Goal: Task Accomplishment & Management: Use online tool/utility

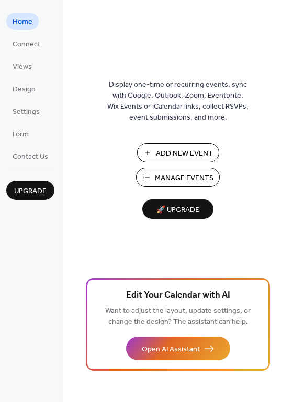
click at [183, 176] on span "Manage Events" at bounding box center [184, 178] width 59 height 11
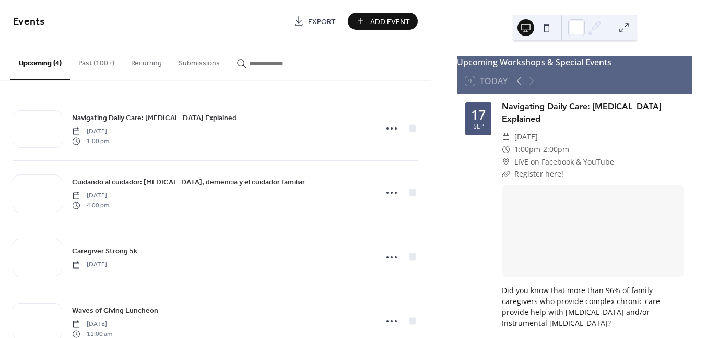
click at [131, 64] on button "Recurring" at bounding box center [147, 60] width 48 height 37
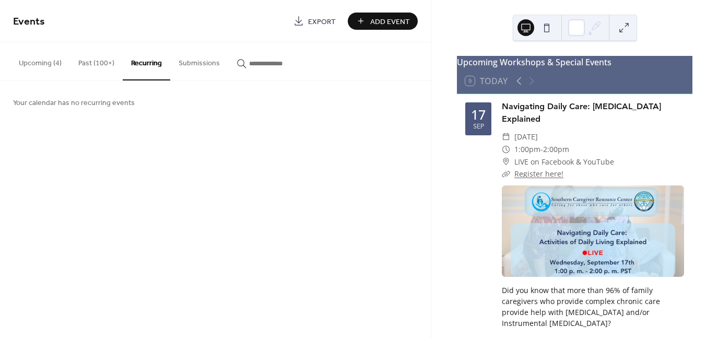
click at [90, 64] on button "Past (100+)" at bounding box center [96, 60] width 53 height 37
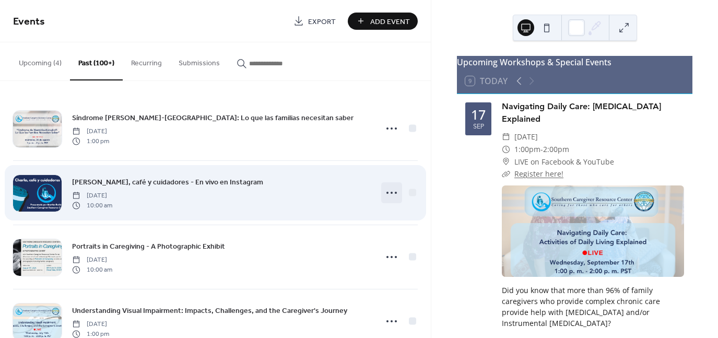
click at [392, 191] on icon at bounding box center [391, 192] width 17 height 17
click at [410, 193] on div at bounding box center [412, 192] width 7 height 7
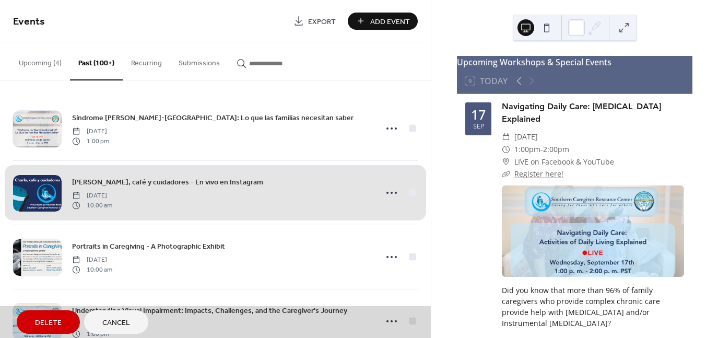
click at [409, 191] on div "[PERSON_NAME], café y cuidadores - En vivo en Instagram [DATE] 10:00 am" at bounding box center [215, 192] width 405 height 64
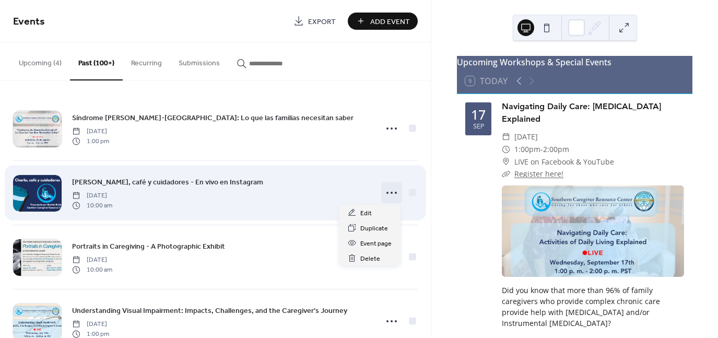
click at [385, 195] on icon at bounding box center [391, 192] width 17 height 17
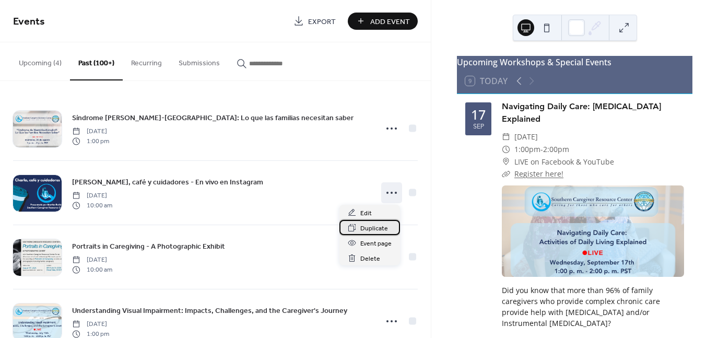
click at [375, 228] on span "Duplicate" at bounding box center [374, 228] width 28 height 11
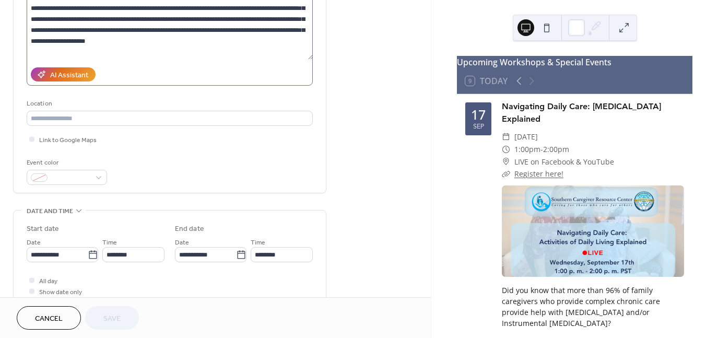
scroll to position [157, 0]
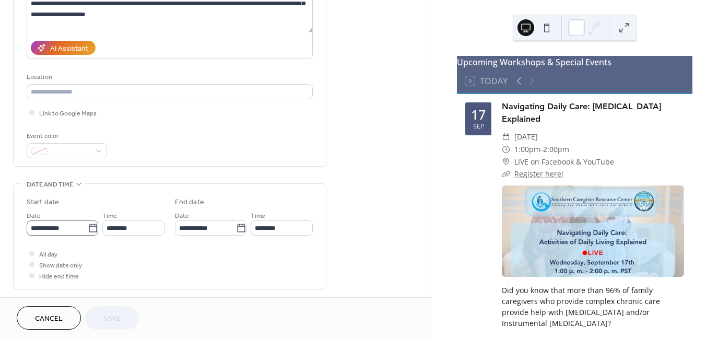
click at [90, 229] on icon at bounding box center [93, 228] width 10 height 10
click at [88, 229] on input "**********" at bounding box center [57, 227] width 61 height 15
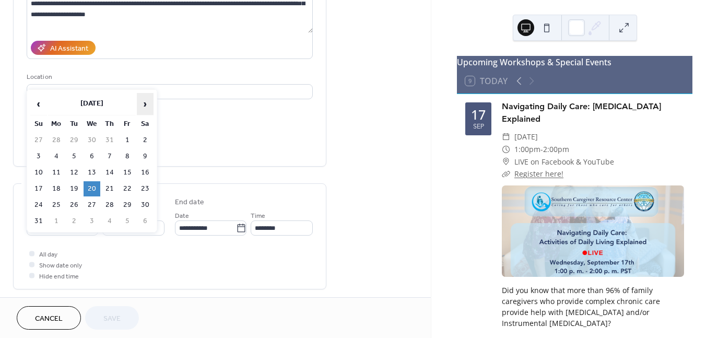
click at [145, 105] on span "›" at bounding box center [145, 104] width 16 height 21
click at [89, 172] on td "17" at bounding box center [92, 172] width 17 height 15
type input "**********"
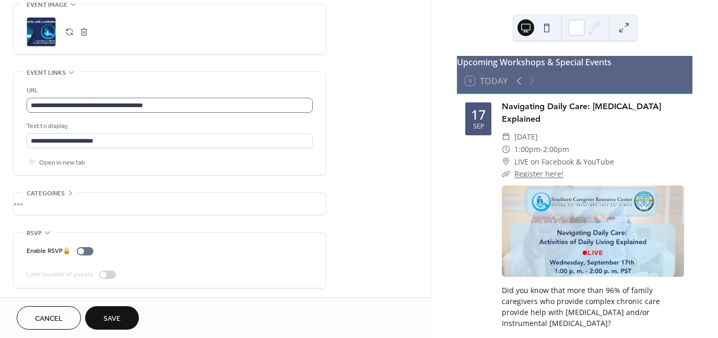
scroll to position [1, 0]
click at [122, 317] on button "Save" at bounding box center [112, 318] width 54 height 24
